Goal: Navigation & Orientation: Find specific page/section

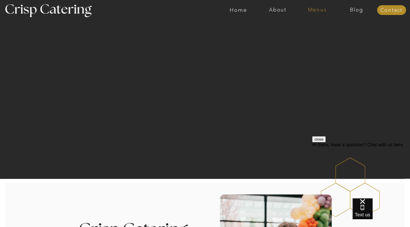
click at [318, 12] on nav "Menus" at bounding box center [317, 10] width 39 height 6
click at [310, 33] on nav "Winter (Sep-Feb)" at bounding box center [316, 33] width 47 height 5
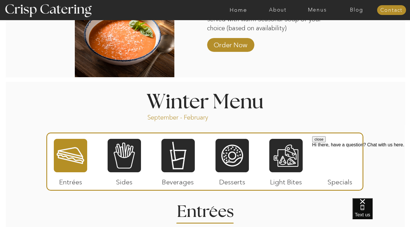
scroll to position [641, 0]
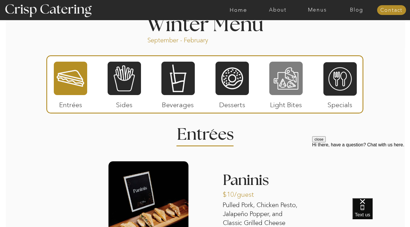
click at [288, 80] on div at bounding box center [285, 78] width 33 height 35
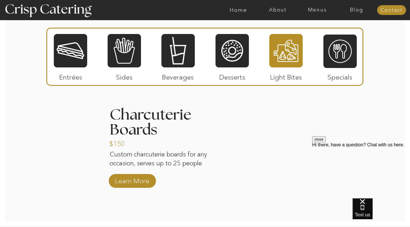
scroll to position [612, 0]
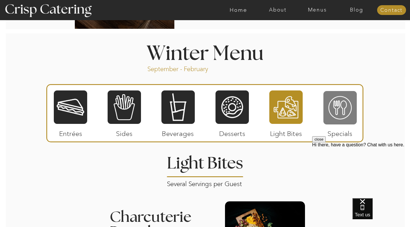
click at [348, 101] on div at bounding box center [340, 107] width 33 height 35
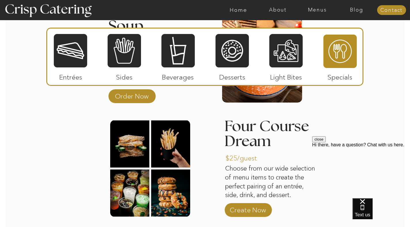
scroll to position [805, 0]
